Goal: Task Accomplishment & Management: Use online tool/utility

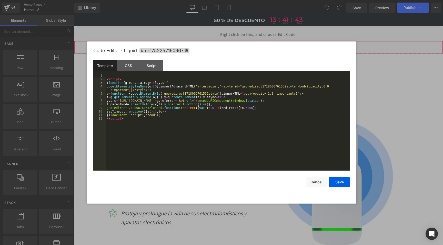
click at [265, 44] on div "Liquid" at bounding box center [258, 47] width 369 height 13
click at [134, 64] on div "CSS" at bounding box center [128, 66] width 23 height 12
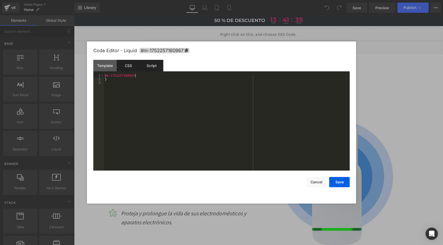
click at [152, 64] on div "Script" at bounding box center [151, 66] width 23 height 12
click at [131, 65] on div "CSS" at bounding box center [128, 66] width 23 height 12
click at [105, 66] on div "Template" at bounding box center [104, 66] width 23 height 12
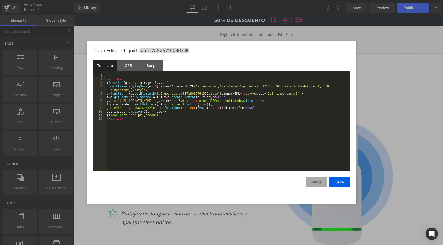
click at [314, 183] on button "Cancel" at bounding box center [316, 182] width 21 height 10
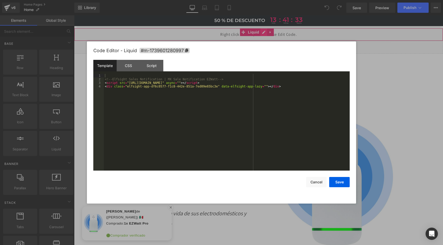
click at [262, 33] on div "Liquid" at bounding box center [258, 34] width 369 height 13
drag, startPoint x: 320, startPoint y: 183, endPoint x: 318, endPoint y: 176, distance: 7.8
click at [320, 183] on button "Cancel" at bounding box center [316, 182] width 21 height 10
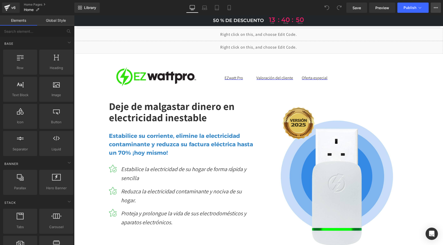
click at [434, 5] on button "Upgrade Plan View Live Page View with current Template Save Template to Library…" at bounding box center [436, 8] width 10 height 10
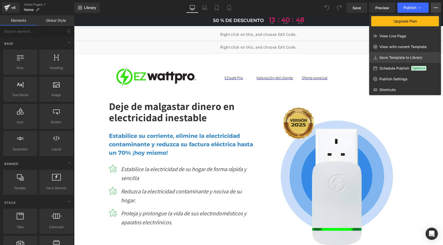
click at [391, 58] on span "Save Template to Library" at bounding box center [400, 57] width 43 height 5
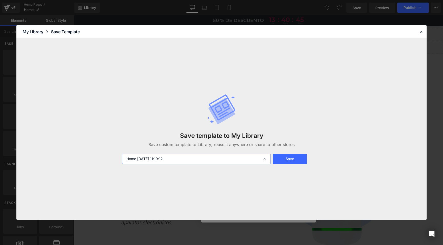
drag, startPoint x: 137, startPoint y: 157, endPoint x: 211, endPoint y: 161, distance: 74.2
click at [211, 161] on input "Home [DATE] 11:19:12" at bounding box center [196, 159] width 149 height 10
type input "Home final MX"
click at [290, 161] on button "Save" at bounding box center [290, 159] width 34 height 10
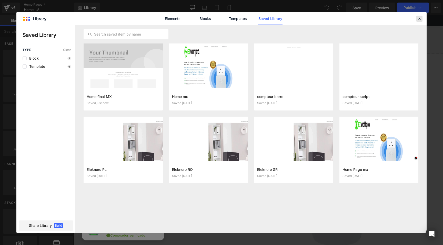
click at [418, 18] on icon at bounding box center [419, 18] width 5 height 5
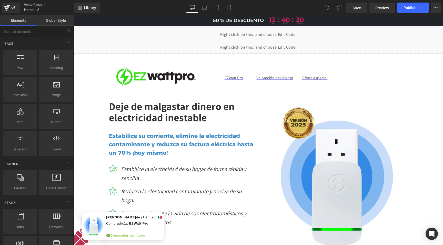
click at [162, 213] on icon "Close" at bounding box center [163, 214] width 2 height 2
